Goal: Information Seeking & Learning: Learn about a topic

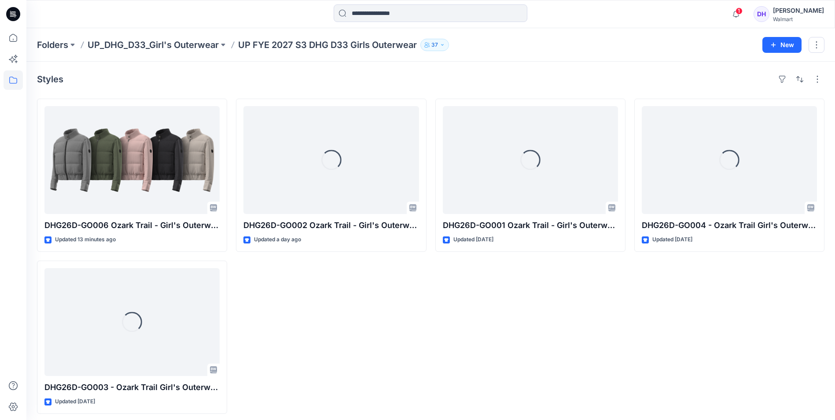
click at [482, 332] on div "Loading... DHG26D-GO001 Ozark Trail - Girl's Outerwear-Parka Jkt Opt.1 Updated …" at bounding box center [530, 256] width 190 height 315
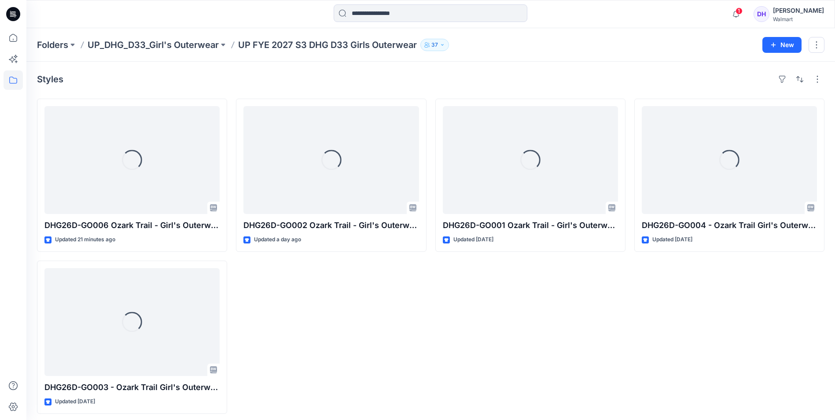
click at [367, 349] on div "Loading... DHG26D-GO002 Ozark Trail - Girl's Outerwear-Parka Jkt Opt.2 Updated …" at bounding box center [331, 256] width 190 height 315
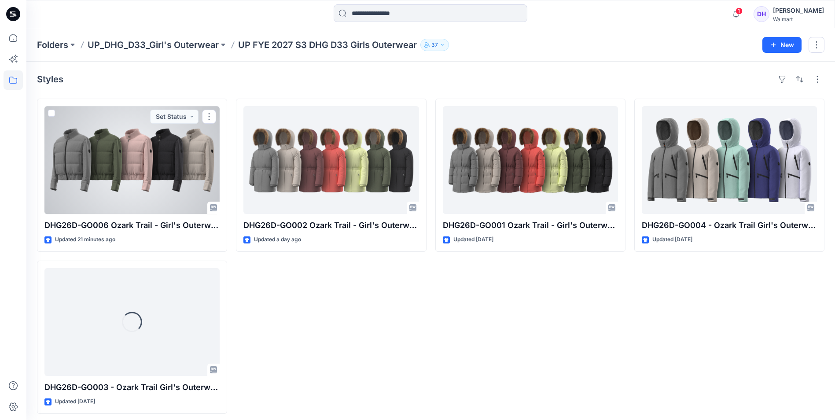
click at [122, 173] on div at bounding box center [131, 160] width 175 height 108
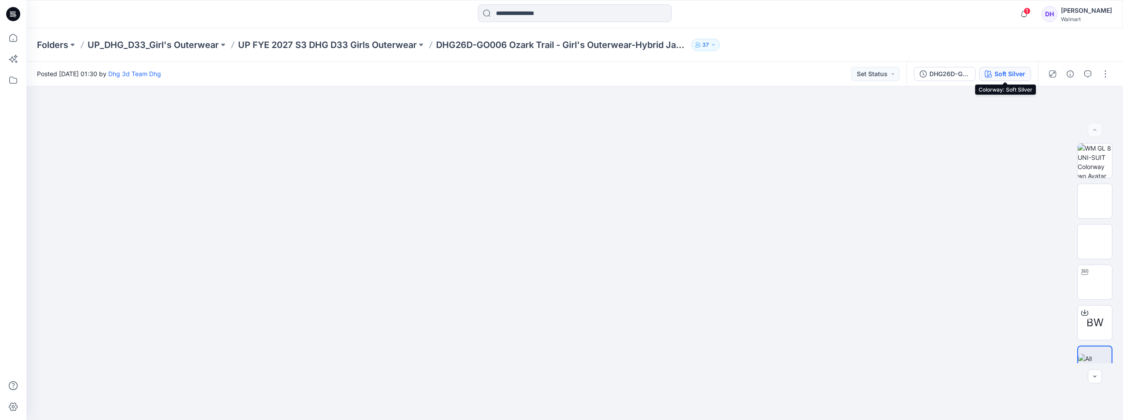
click at [841, 73] on div "Soft Silver" at bounding box center [1010, 74] width 31 height 10
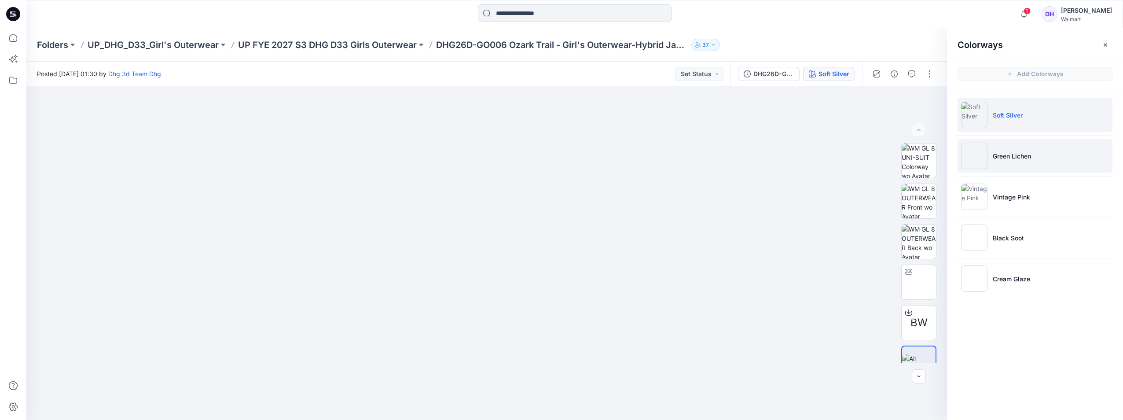
click at [841, 155] on p "Green Lichen" at bounding box center [1012, 155] width 38 height 9
